Goal: Feedback & Contribution: Contribute content

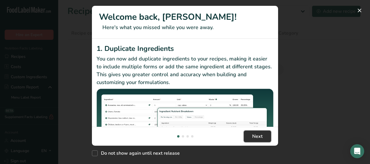
click at [249, 138] on button "Next" at bounding box center [257, 137] width 27 height 12
click at [249, 138] on button "Got it!" at bounding box center [257, 137] width 28 height 12
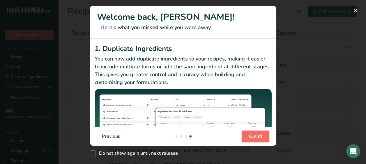
scroll to position [0, 558]
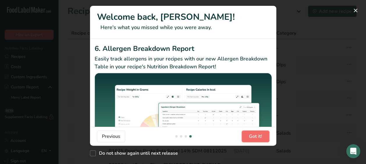
click at [249, 138] on button "Got it!" at bounding box center [255, 137] width 28 height 12
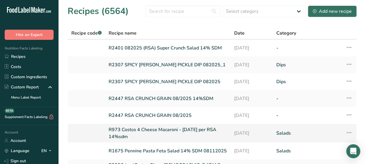
click at [249, 138] on link "[DATE]" at bounding box center [251, 133] width 35 height 14
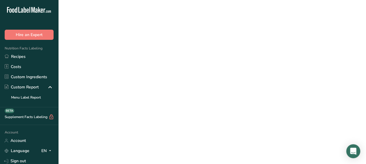
click at [249, 138] on link "[DATE]" at bounding box center [251, 133] width 35 height 14
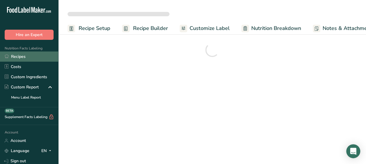
click at [21, 52] on link "Recipes" at bounding box center [29, 56] width 58 height 10
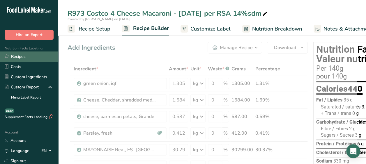
click at [21, 55] on link "Recipes" at bounding box center [29, 56] width 58 height 10
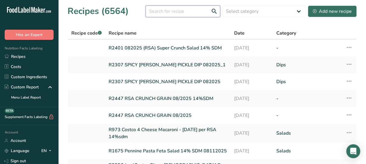
click at [169, 12] on input "text" at bounding box center [182, 12] width 74 height 12
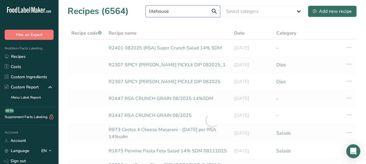
type input "litehouse"
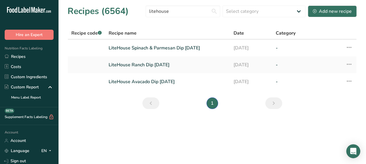
click at [325, 3] on section "Recipes (6564) litehouse Select category All Baked Goods [GEOGRAPHIC_DATA] Conf…" at bounding box center [211, 59] width 307 height 118
click at [323, 13] on div "Add new recipe" at bounding box center [331, 11] width 39 height 7
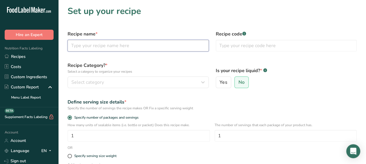
click at [101, 47] on input "text" at bounding box center [137, 46] width 141 height 12
click at [117, 45] on input "Litehouse Southwest ranch Dip" at bounding box center [137, 46] width 141 height 12
type input "[GEOGRAPHIC_DATA] Dip"
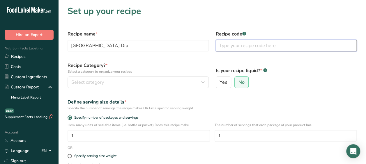
click at [242, 44] on input "text" at bounding box center [286, 46] width 141 height 12
type input "Litehouse"
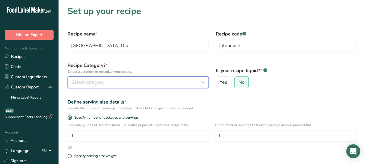
click at [183, 82] on div "Select category" at bounding box center [136, 82] width 130 height 7
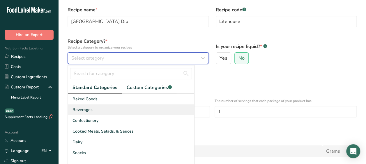
scroll to position [24, 0]
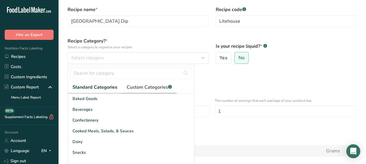
click at [145, 86] on span "Custom Categories .a-a{fill:#347362;}.b-a{fill:#fff;}" at bounding box center [149, 87] width 45 height 7
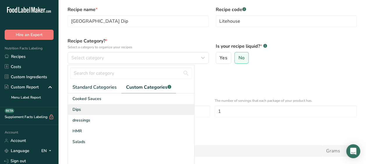
click at [87, 114] on div "Dips" at bounding box center [131, 109] width 126 height 11
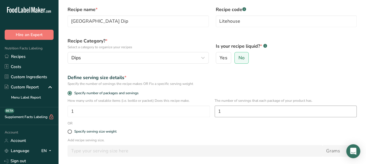
scroll to position [40, 0]
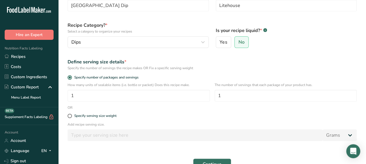
click at [67, 116] on div "Specify serving size weight" at bounding box center [212, 116] width 296 height 12
click at [71, 114] on label "Specify serving size weight" at bounding box center [211, 116] width 289 height 4
click at [71, 114] on input "Specify serving size weight" at bounding box center [69, 116] width 4 height 4
radio input "true"
radio input "false"
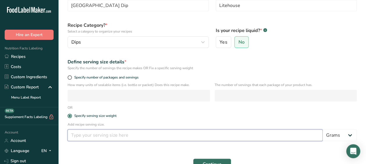
click at [82, 134] on input "number" at bounding box center [194, 135] width 255 height 12
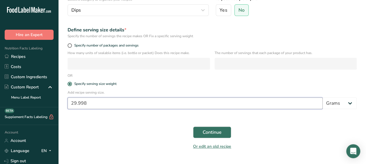
scroll to position [75, 0]
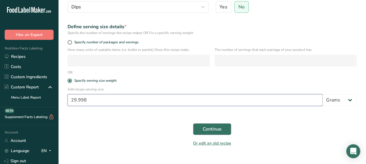
type input "29.998"
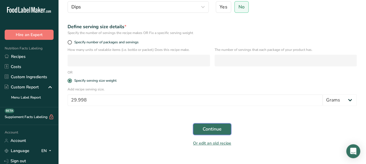
click at [220, 133] on button "Continue" at bounding box center [212, 129] width 38 height 12
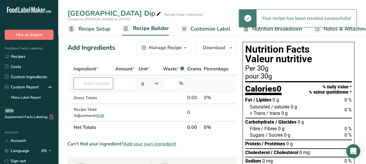
click at [101, 84] on input "text" at bounding box center [93, 84] width 39 height 12
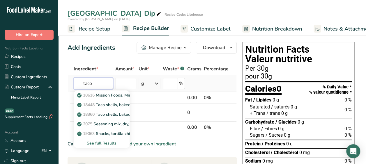
type input "taco"
click at [106, 145] on div "See full Results" at bounding box center [101, 143] width 47 height 6
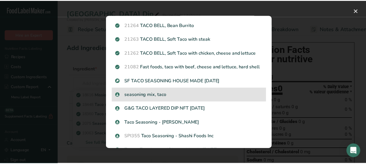
scroll to position [140, 0]
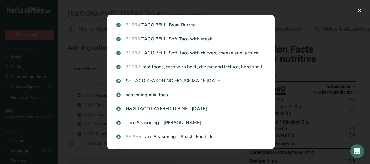
click at [288, 36] on div "Search results modal" at bounding box center [185, 82] width 370 height 164
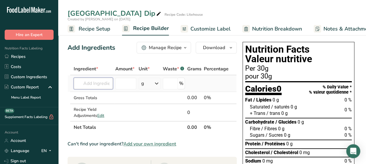
click at [86, 86] on input "text" at bounding box center [93, 84] width 39 height 12
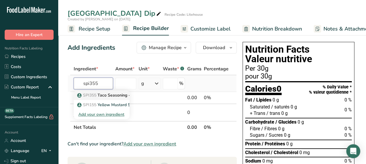
type input "spi355"
click at [98, 96] on p "SPI355 Taco Seasoning - Shashi Foods Inc" at bounding box center [120, 95] width 85 height 6
type input "Taco Seasoning - Shashi Foods Inc"
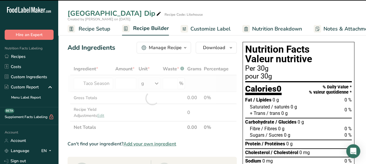
type input "0"
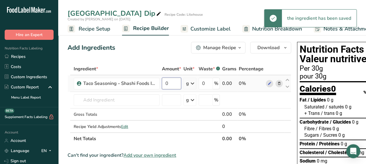
click at [170, 87] on input "0" at bounding box center [171, 84] width 19 height 12
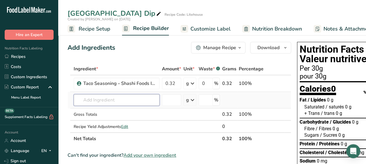
click at [134, 96] on div "Ingredient * Amount * Unit * Waste * .a-a{fill:#347362;}.b-a{fill:#fff;} Grams …" at bounding box center [178, 104] width 223 height 82
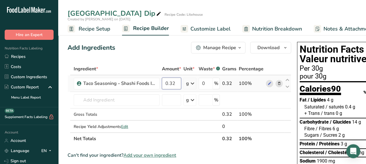
click at [176, 81] on input "0.32" at bounding box center [171, 84] width 19 height 12
type input "0"
type input "3.22"
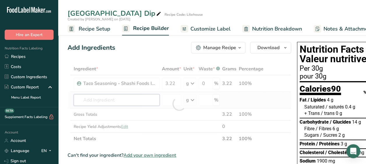
click at [118, 98] on div "Ingredient * Amount * Unit * Waste * .a-a{fill:#347362;}.b-a{fill:#fff;} Grams …" at bounding box center [178, 104] width 223 height 82
